Goal: Task Accomplishment & Management: Manage account settings

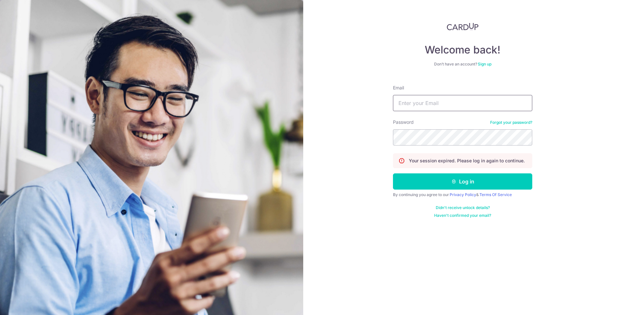
click at [469, 106] on input "Email" at bounding box center [462, 103] width 139 height 16
type input "[EMAIL_ADDRESS][DOMAIN_NAME]"
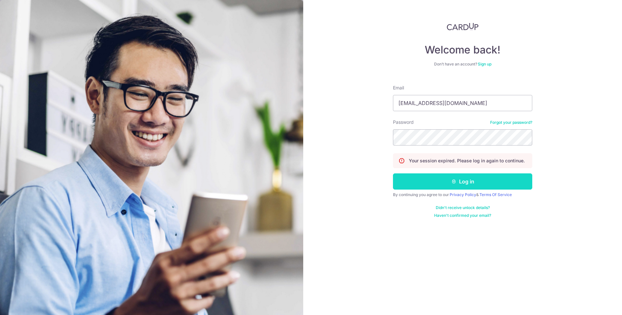
click at [458, 184] on button "Log in" at bounding box center [462, 181] width 139 height 16
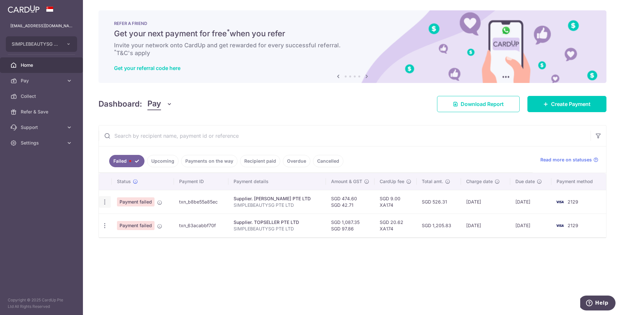
click at [105, 204] on icon "button" at bounding box center [104, 201] width 7 height 7
click at [116, 216] on link "Update payment" at bounding box center [132, 220] width 67 height 16
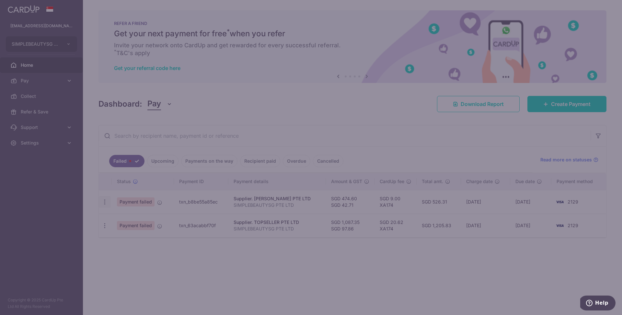
type input "XA174"
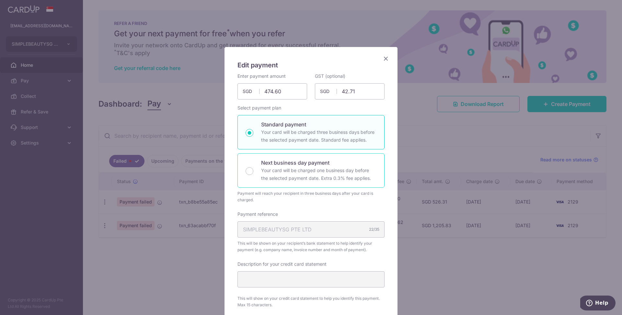
scroll to position [265, 0]
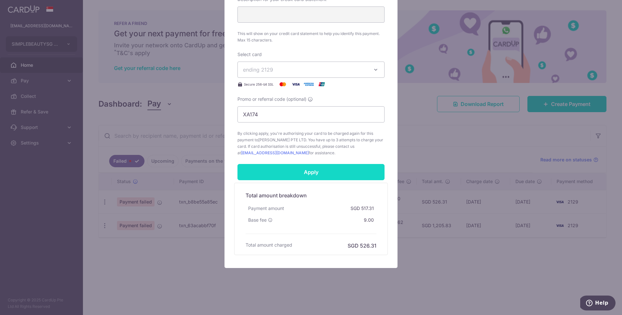
click at [313, 175] on input "Apply" at bounding box center [310, 172] width 147 height 16
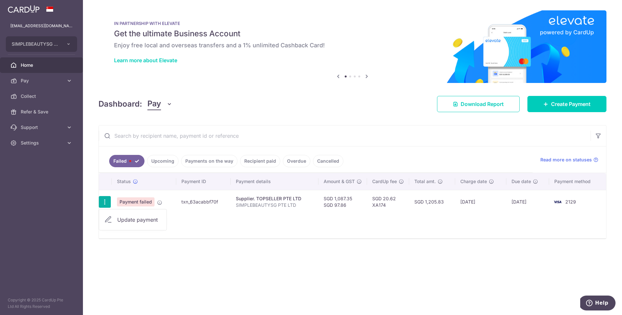
click at [123, 218] on span "Update payment" at bounding box center [139, 220] width 44 height 8
radio input "true"
type input "1,087.35"
type input "97.86"
type input "SIMPLEBEAUTYSG PTE LTD"
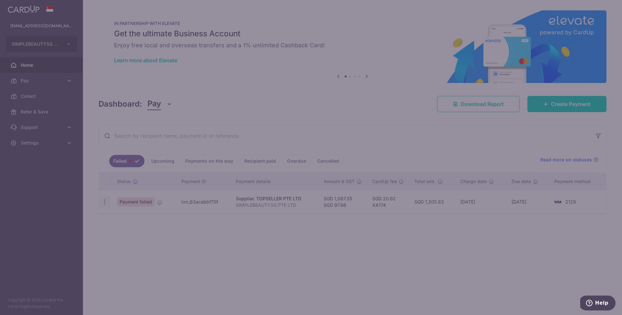
type input "XA174"
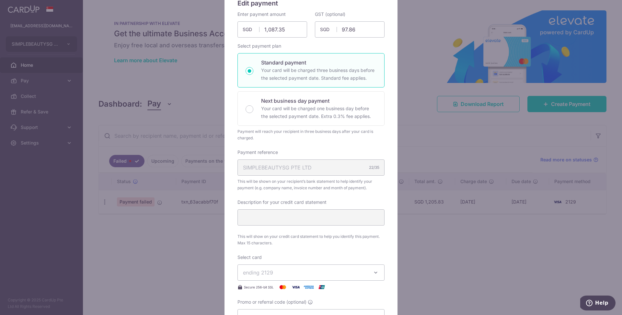
scroll to position [265, 0]
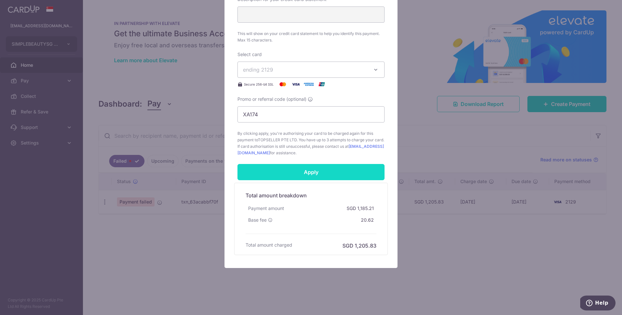
click at [320, 173] on input "Apply" at bounding box center [310, 172] width 147 height 16
